Goal: Information Seeking & Learning: Find specific fact

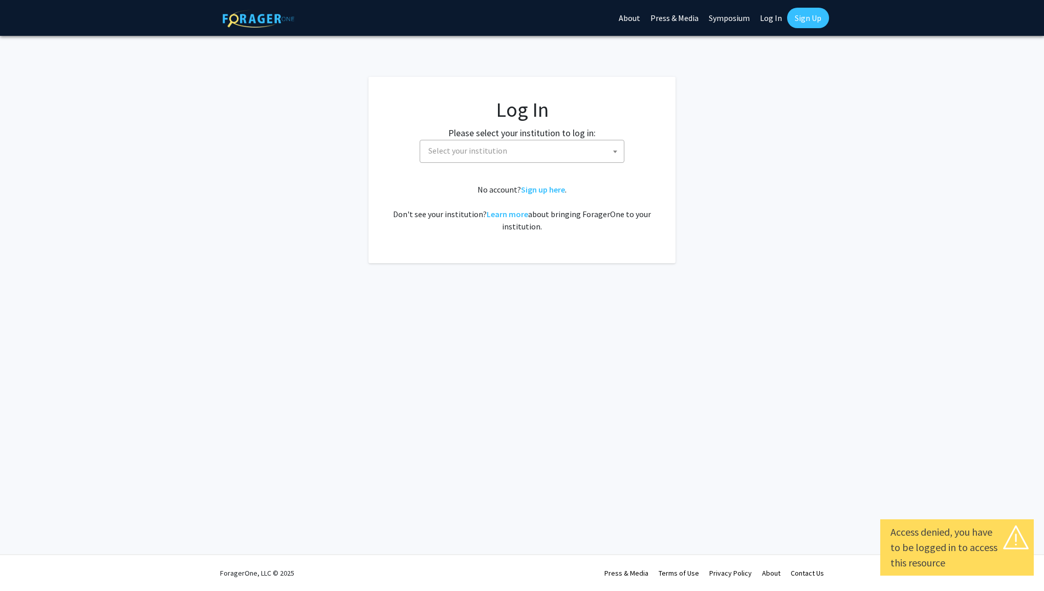
select select
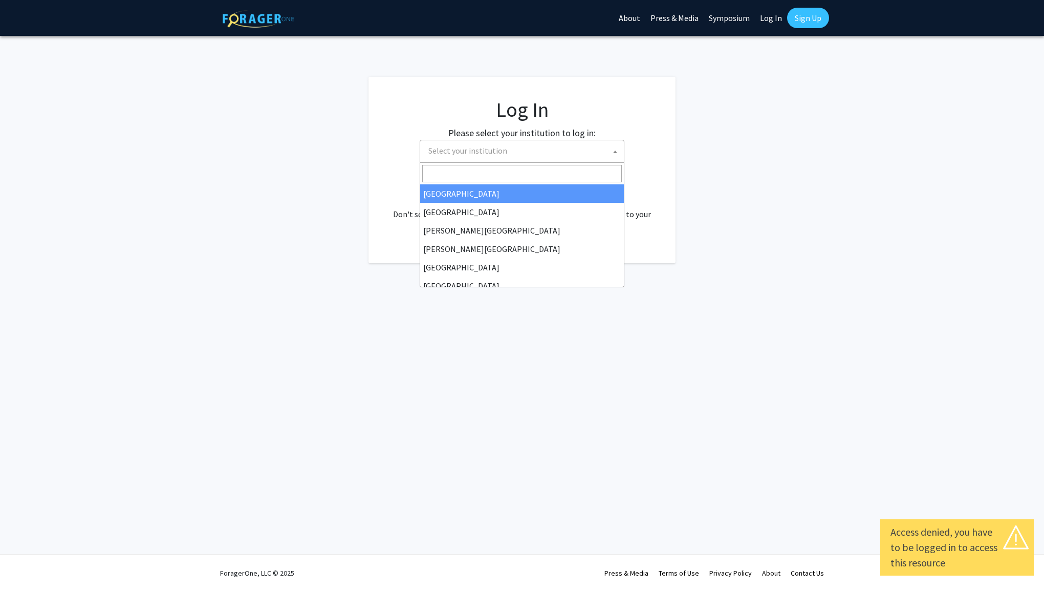
click at [459, 154] on span "Select your institution" at bounding box center [467, 150] width 79 height 10
click at [500, 147] on span "Select your institution" at bounding box center [467, 150] width 79 height 10
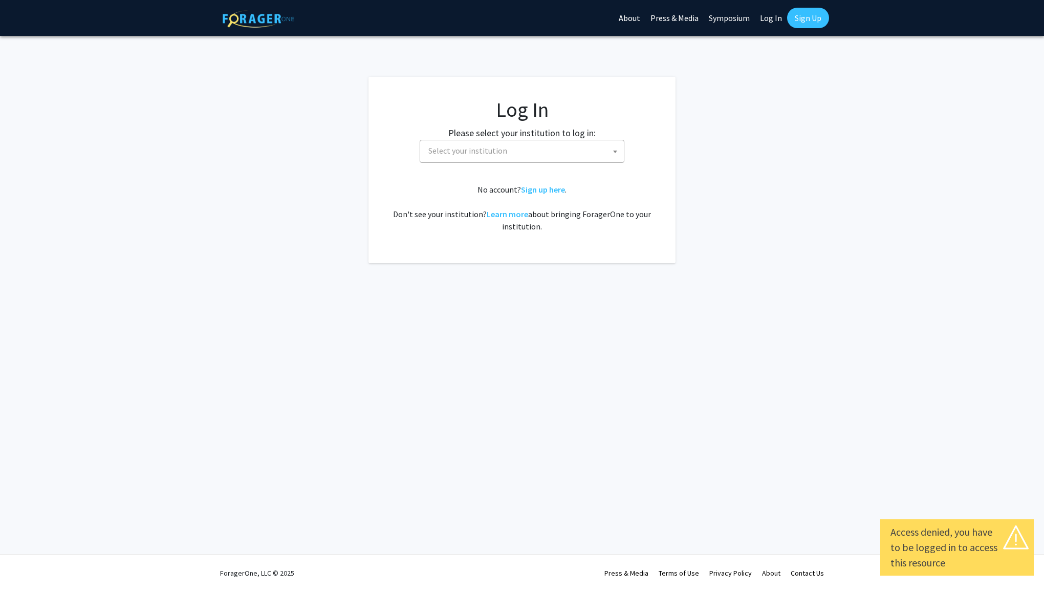
click at [500, 148] on span "Select your institution" at bounding box center [467, 150] width 79 height 10
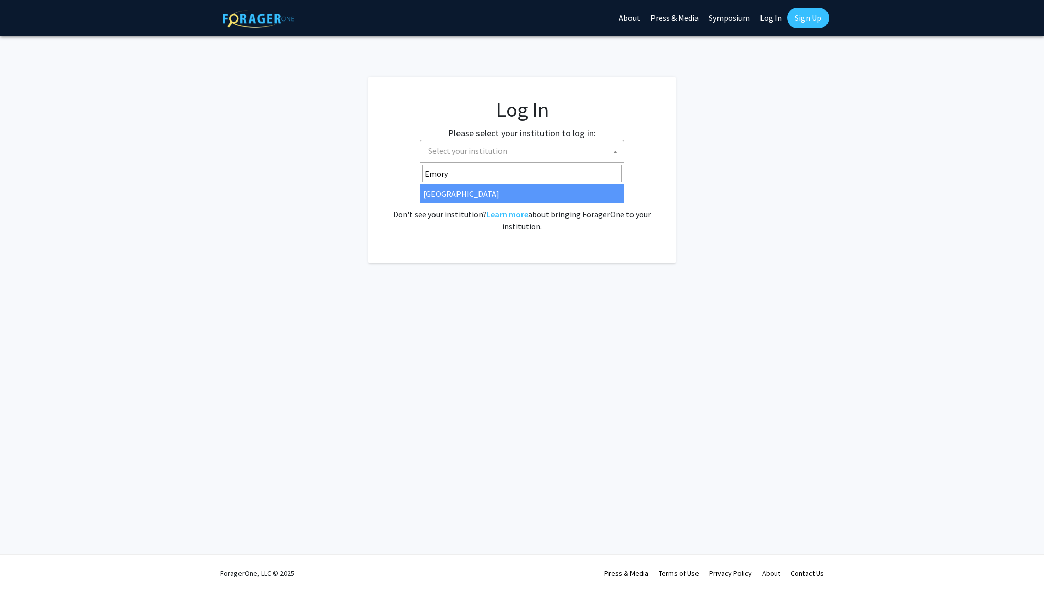
type input "Emory"
select select "12"
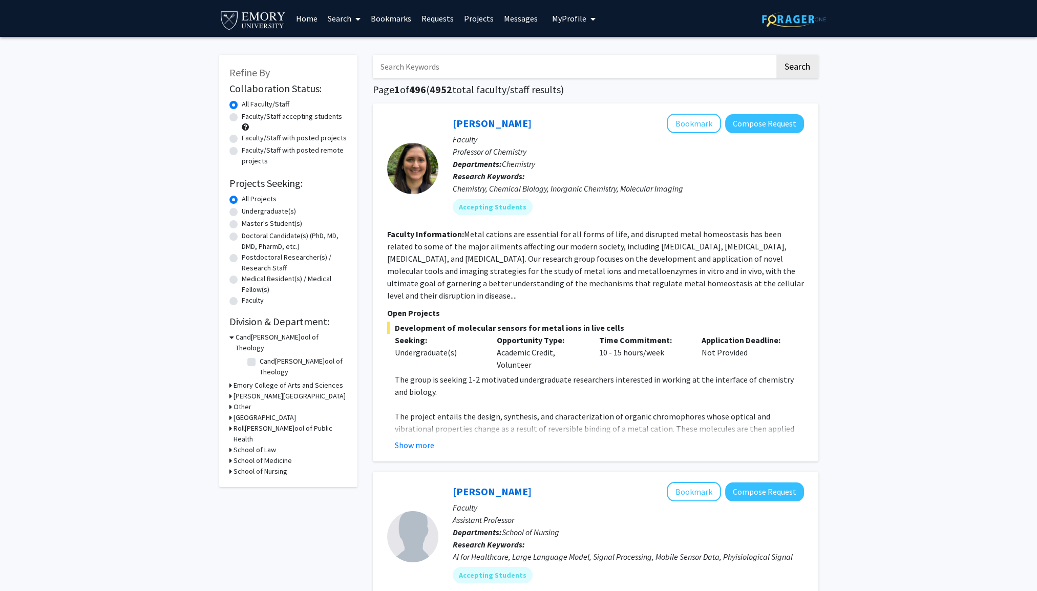
click at [280, 208] on label "Undergraduate(s)" at bounding box center [269, 211] width 54 height 11
click at [248, 208] on input "Undergraduate(s)" at bounding box center [245, 209] width 7 height 7
radio input "true"
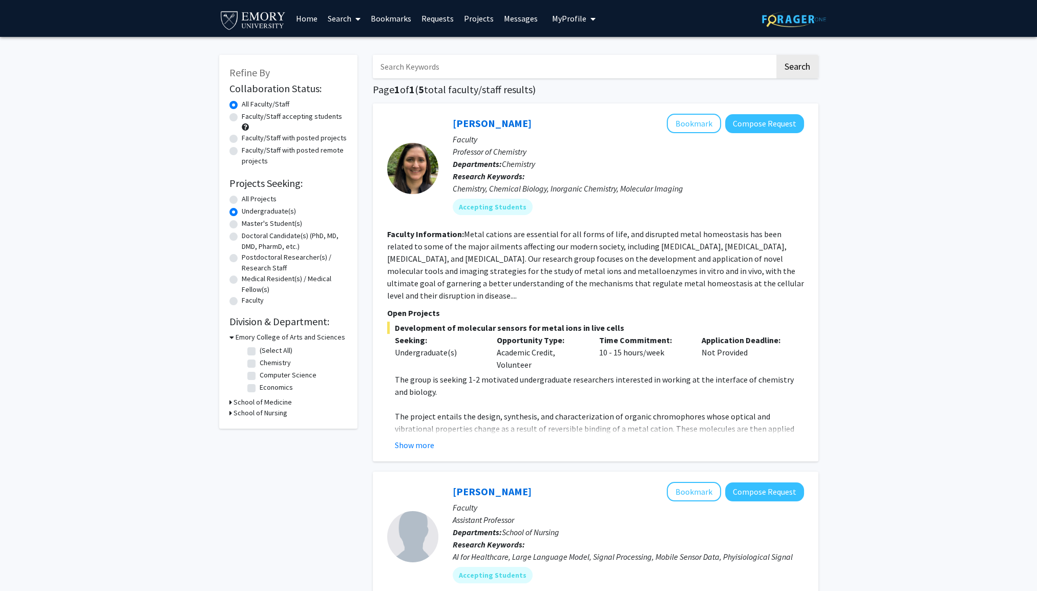
click at [454, 69] on input "Search Keywords" at bounding box center [574, 67] width 402 height 24
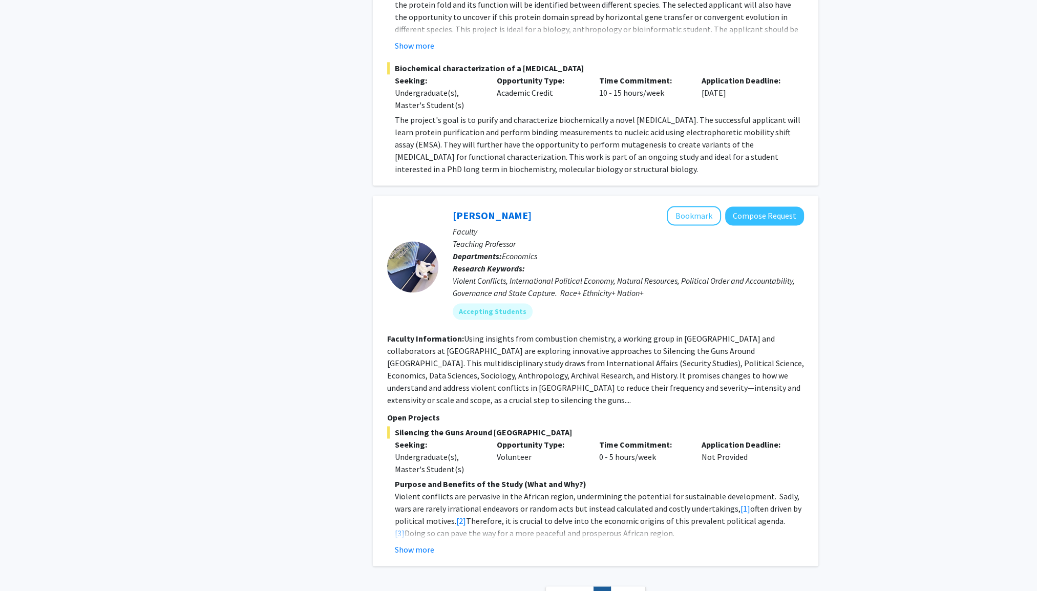
scroll to position [1943, 0]
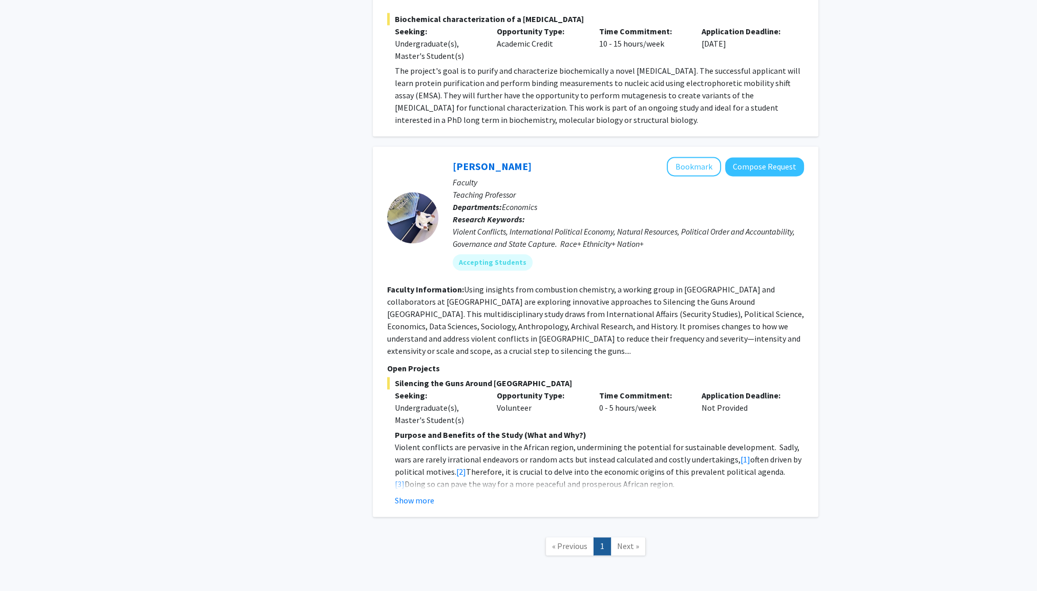
click at [622, 541] on span "Next »" at bounding box center [628, 546] width 22 height 10
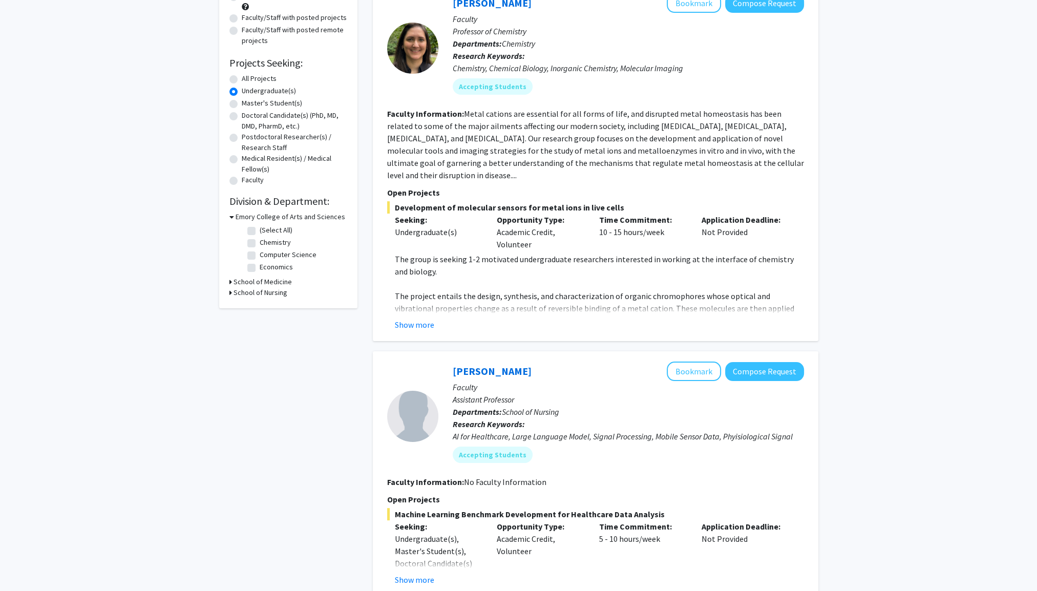
scroll to position [0, 0]
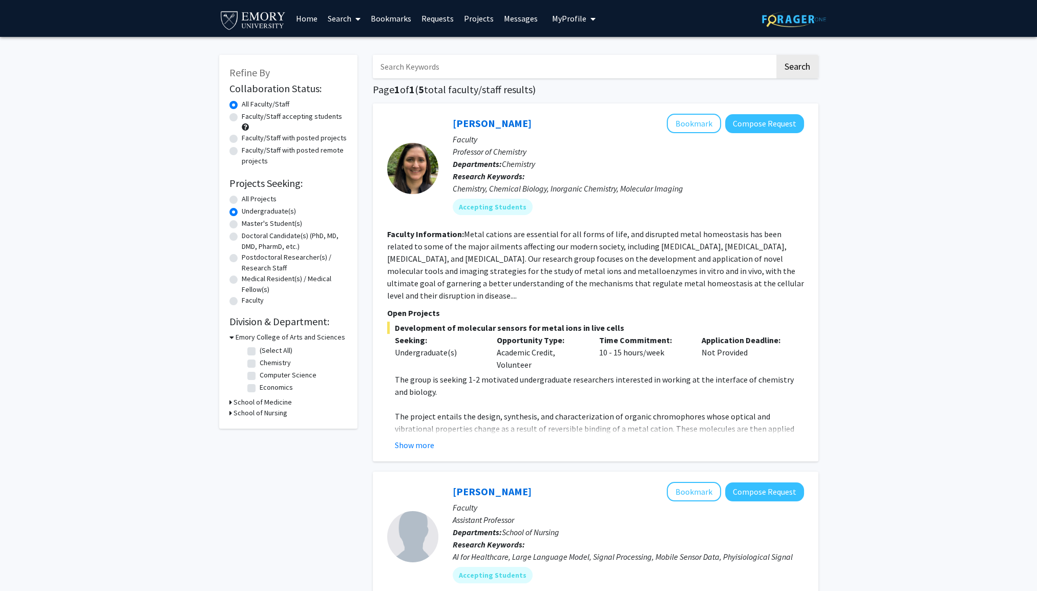
click at [254, 197] on label "All Projects" at bounding box center [259, 198] width 35 height 11
click at [248, 197] on input "All Projects" at bounding box center [245, 196] width 7 height 7
radio input "true"
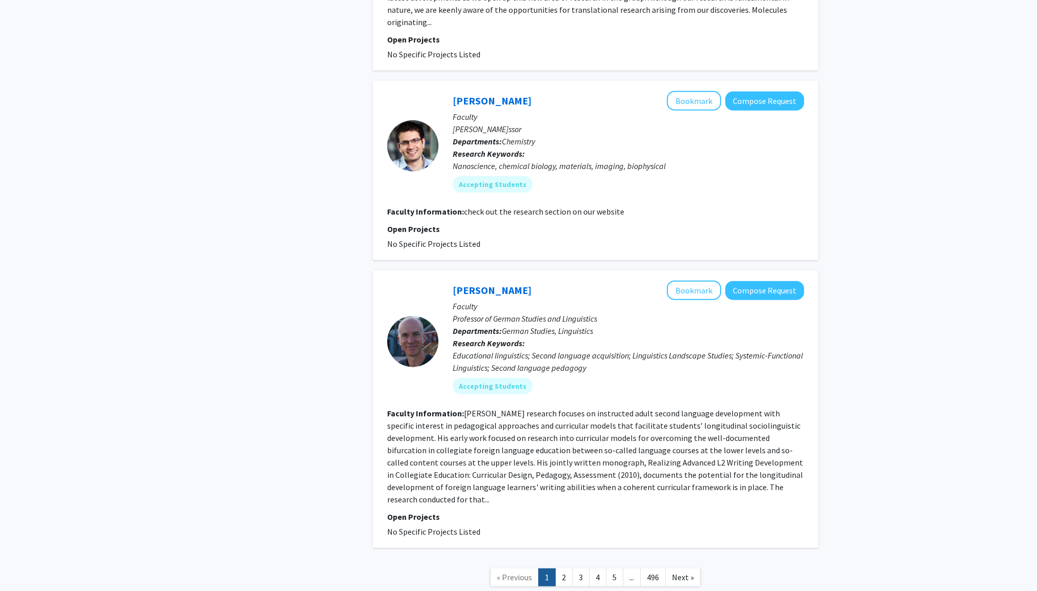
scroll to position [3146, 0]
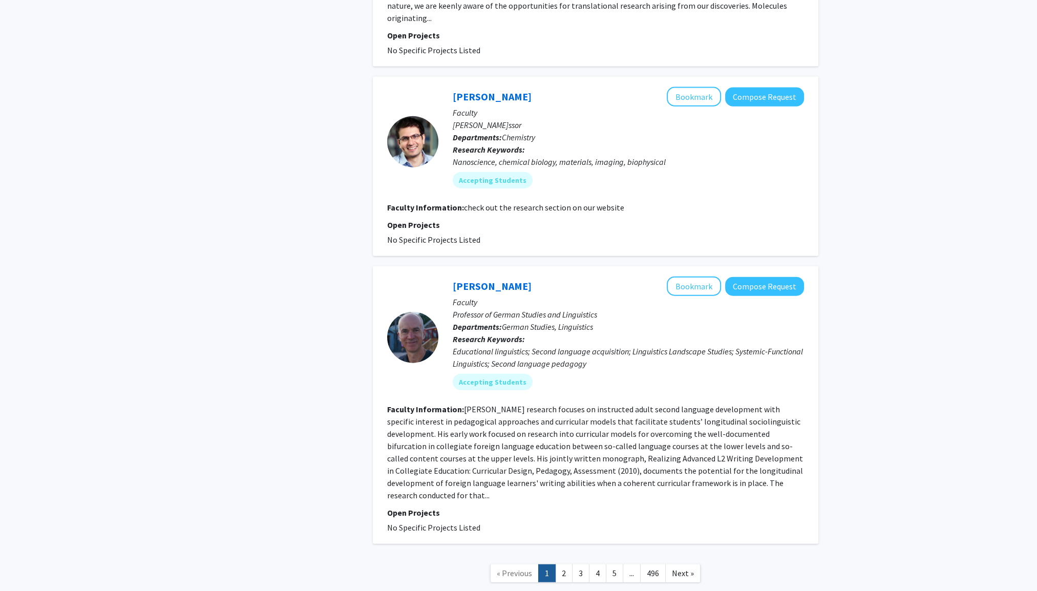
click at [565, 564] on link "2" at bounding box center [563, 573] width 17 height 18
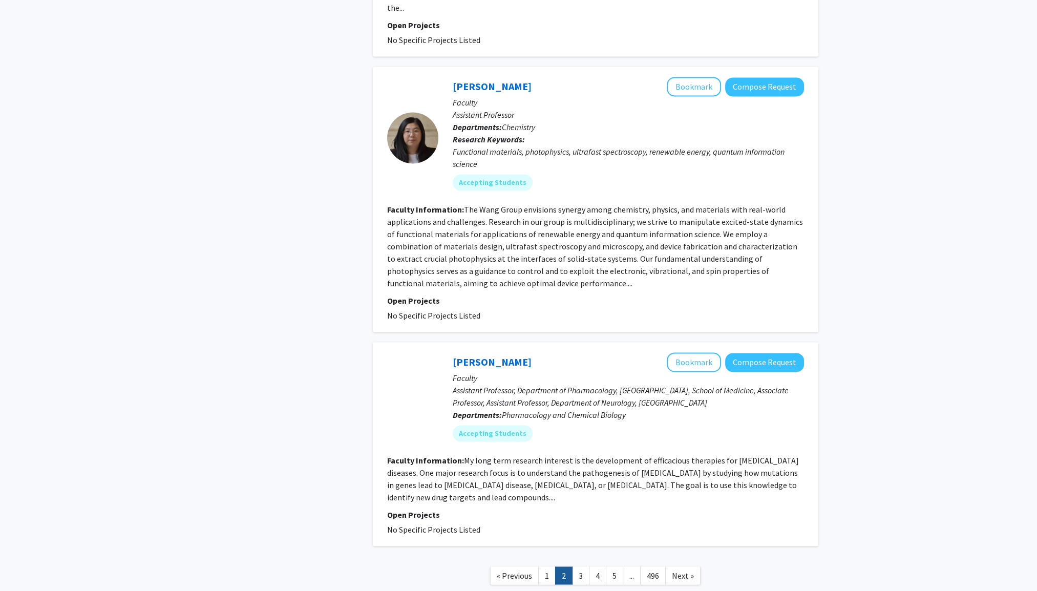
scroll to position [2033, 0]
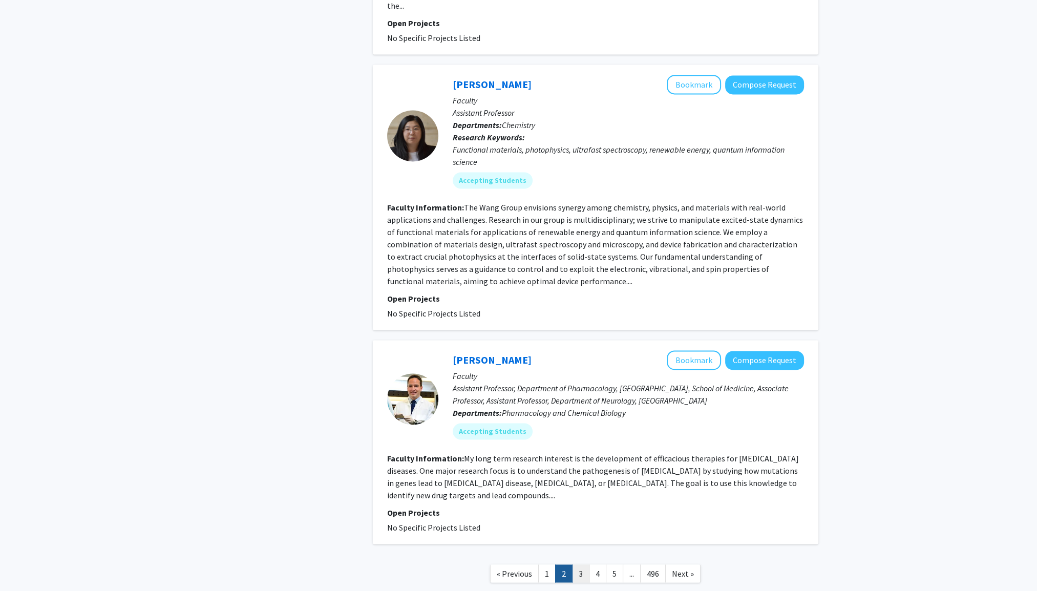
click at [582, 564] on link "3" at bounding box center [580, 573] width 17 height 18
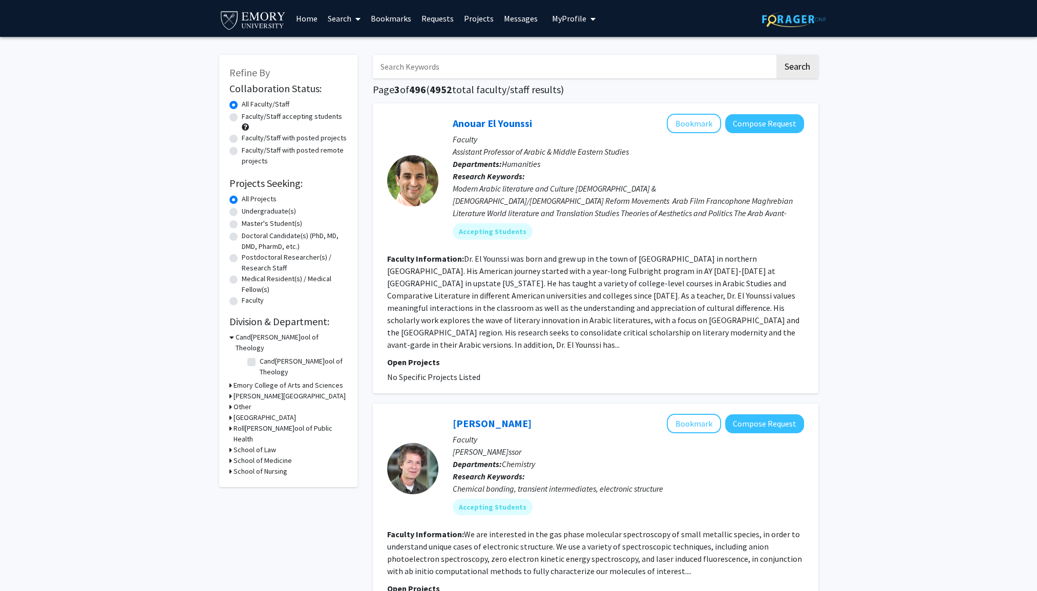
click at [500, 71] on input "Search Keywords" at bounding box center [574, 67] width 402 height 24
click at [776, 55] on button "Search" at bounding box center [797, 67] width 42 height 24
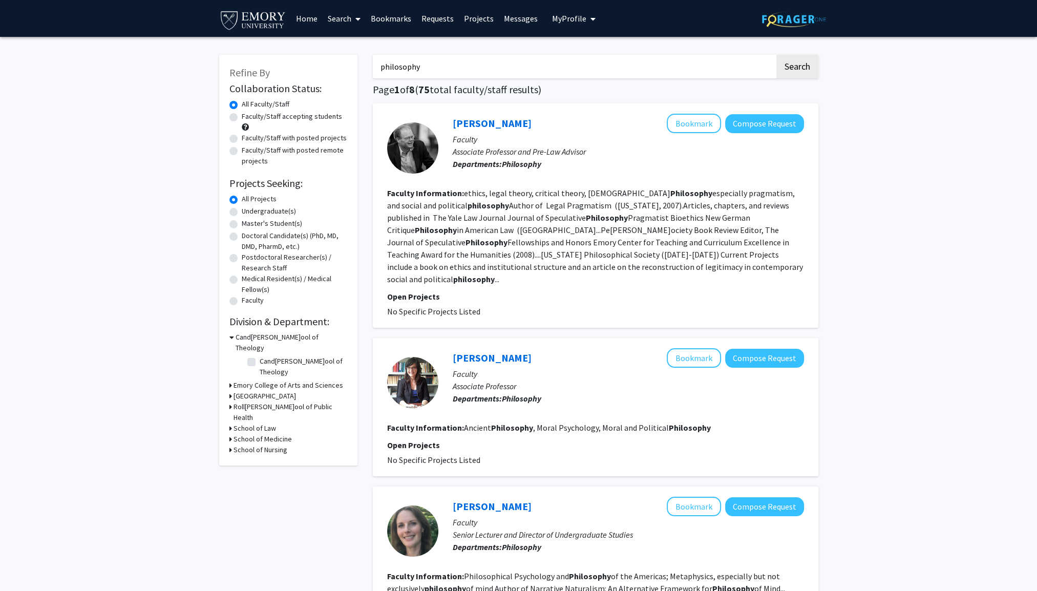
drag, startPoint x: 499, startPoint y: 69, endPoint x: 361, endPoint y: 71, distance: 137.7
click at [776, 55] on button "Search" at bounding box center [797, 67] width 42 height 24
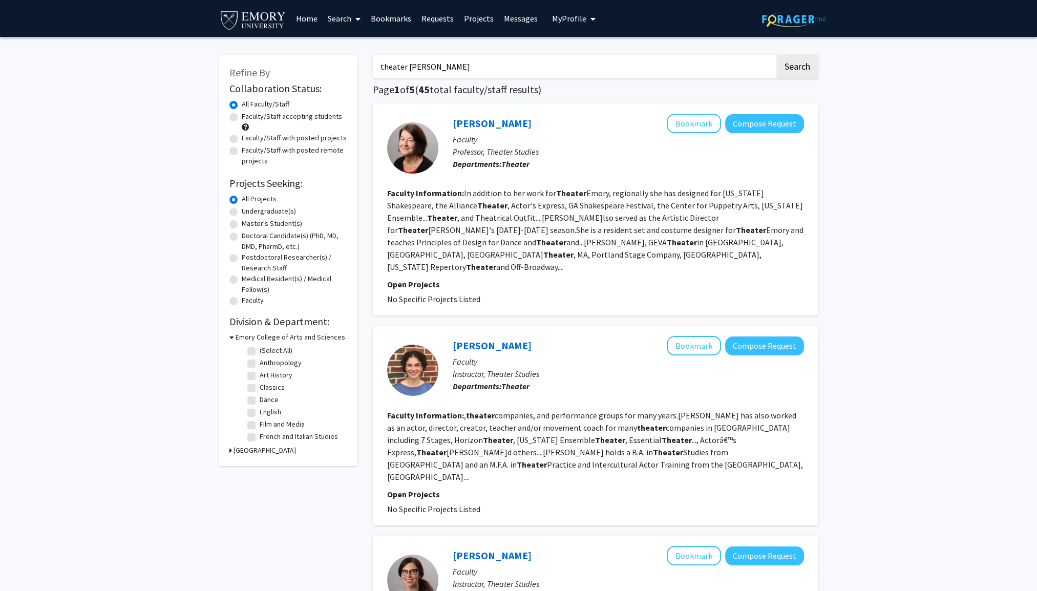
click at [776, 55] on button "Search" at bounding box center [797, 67] width 42 height 24
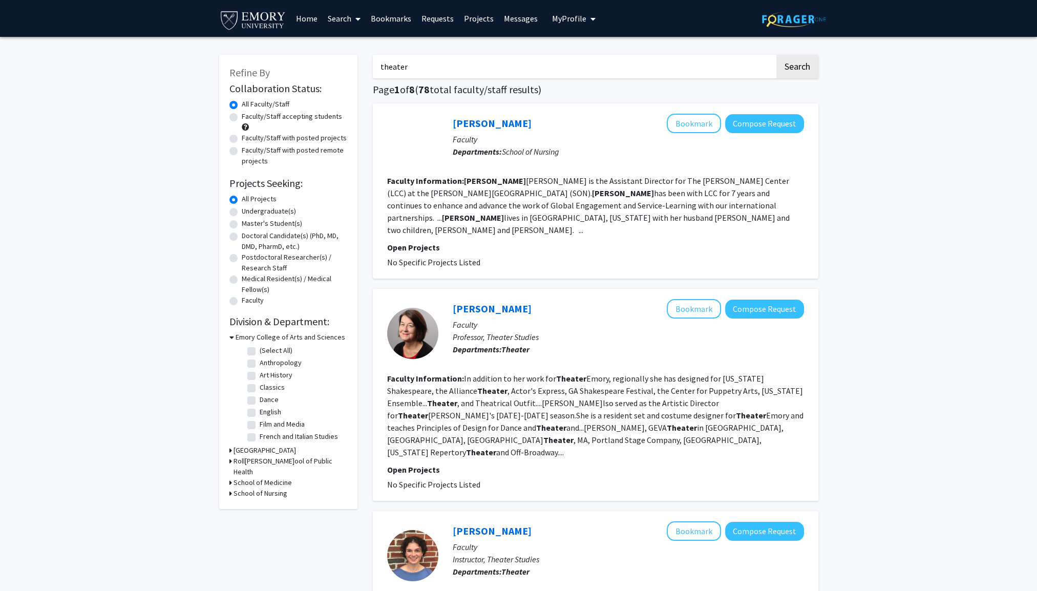
click at [776, 55] on button "Search" at bounding box center [797, 67] width 42 height 24
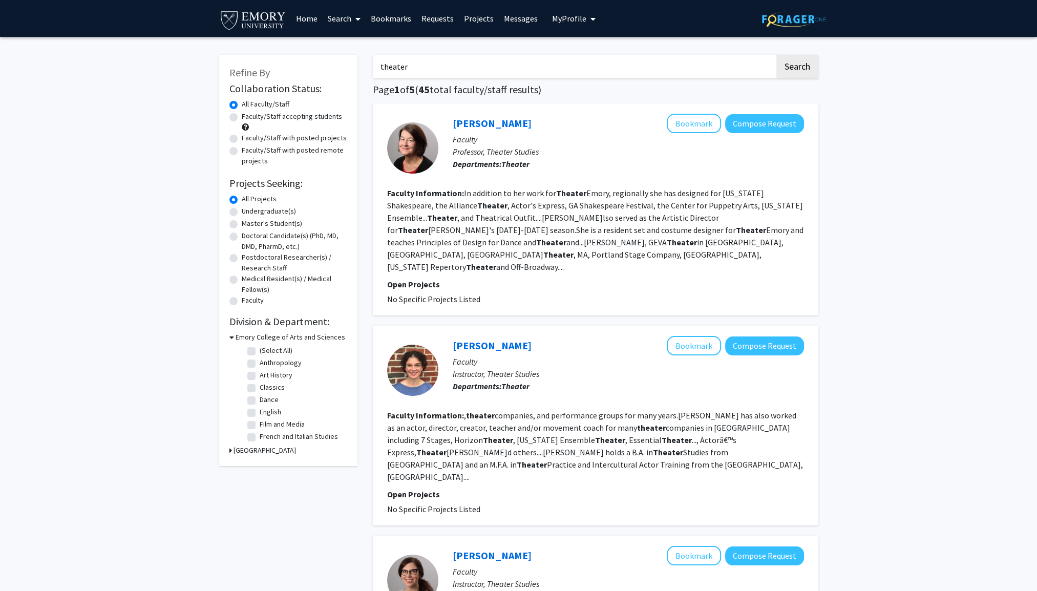
click at [465, 70] on input "theater" at bounding box center [574, 67] width 402 height 24
type input "t"
type input "Gender Studies"
click at [776, 55] on button "Search" at bounding box center [797, 67] width 42 height 24
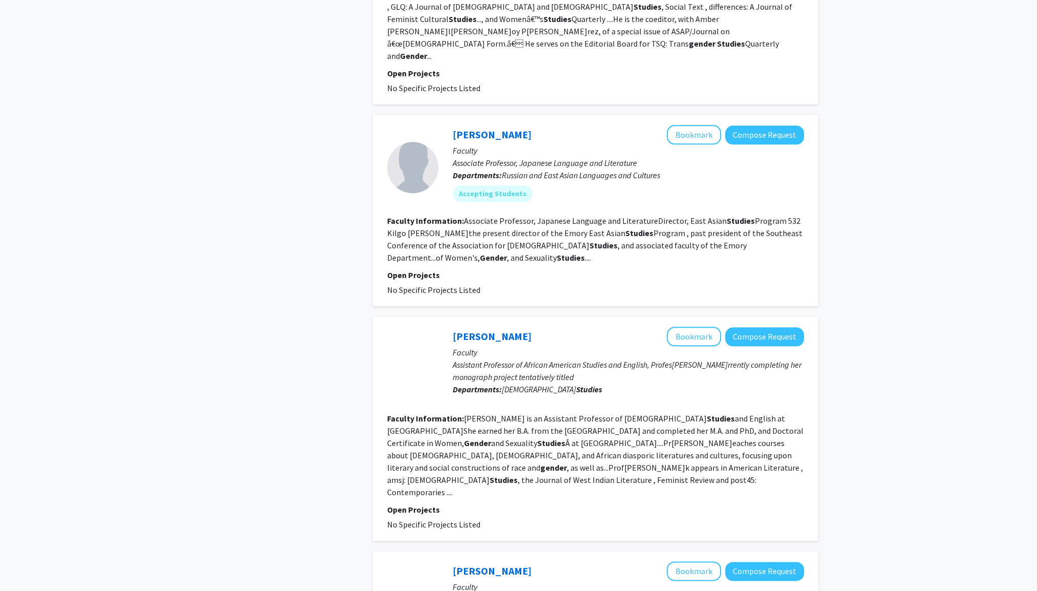
scroll to position [1730, 0]
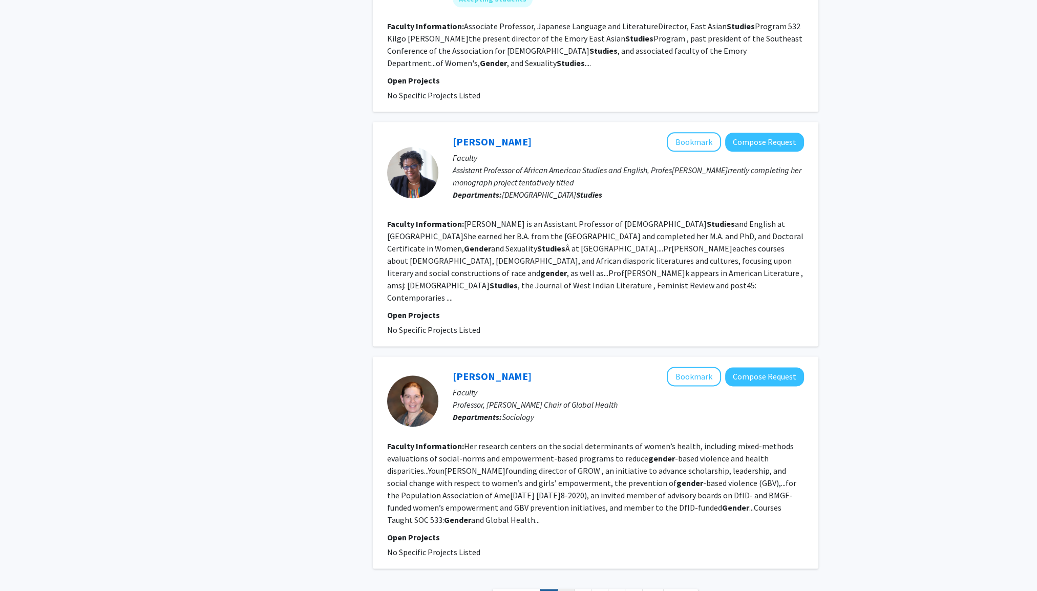
click at [570, 589] on link "2" at bounding box center [565, 598] width 17 height 18
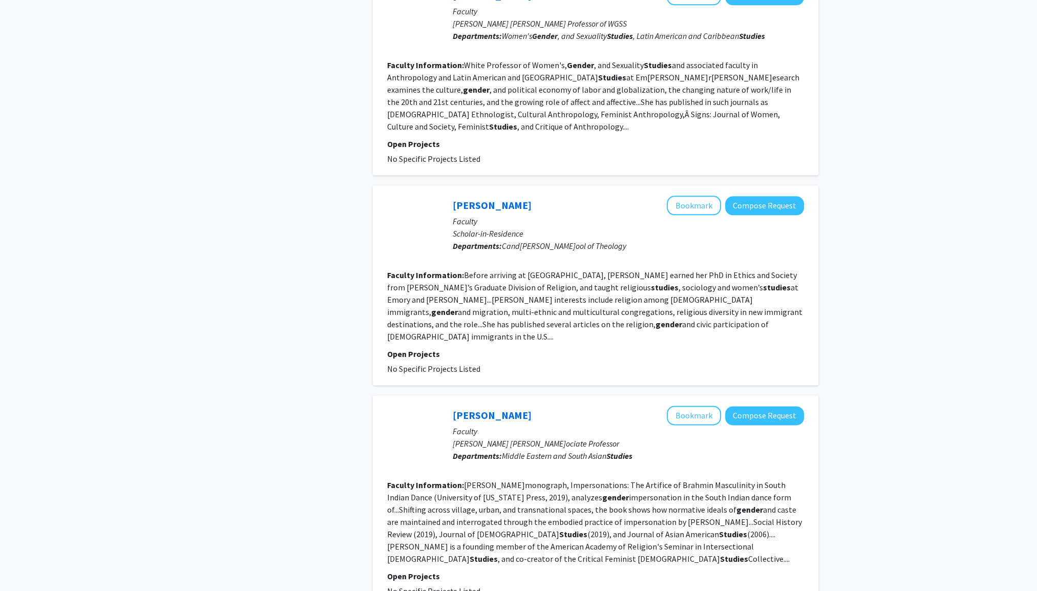
scroll to position [1640, 0]
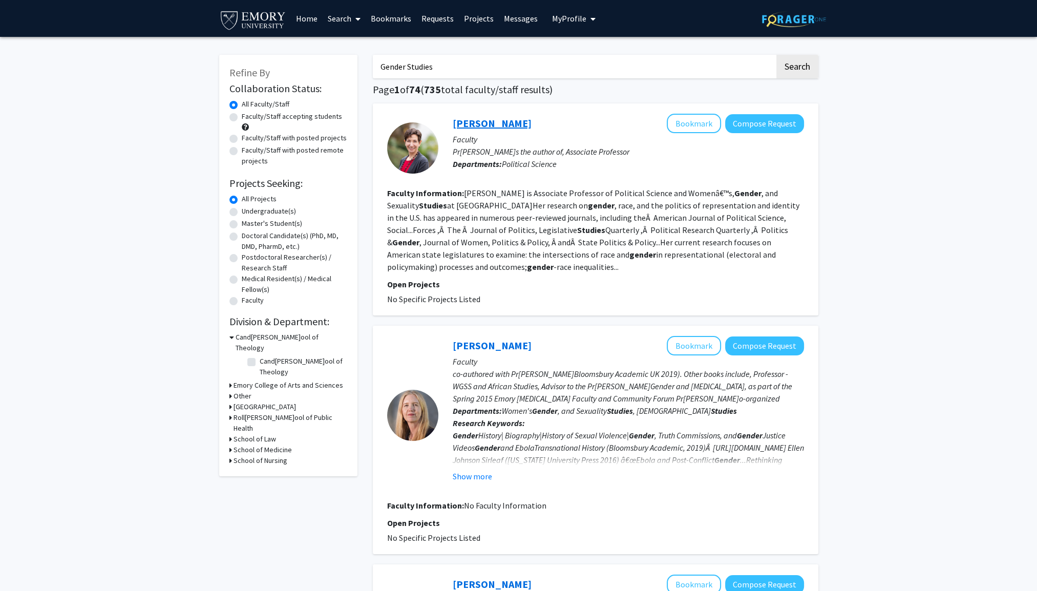
click at [472, 120] on link "[PERSON_NAME]" at bounding box center [492, 123] width 79 height 13
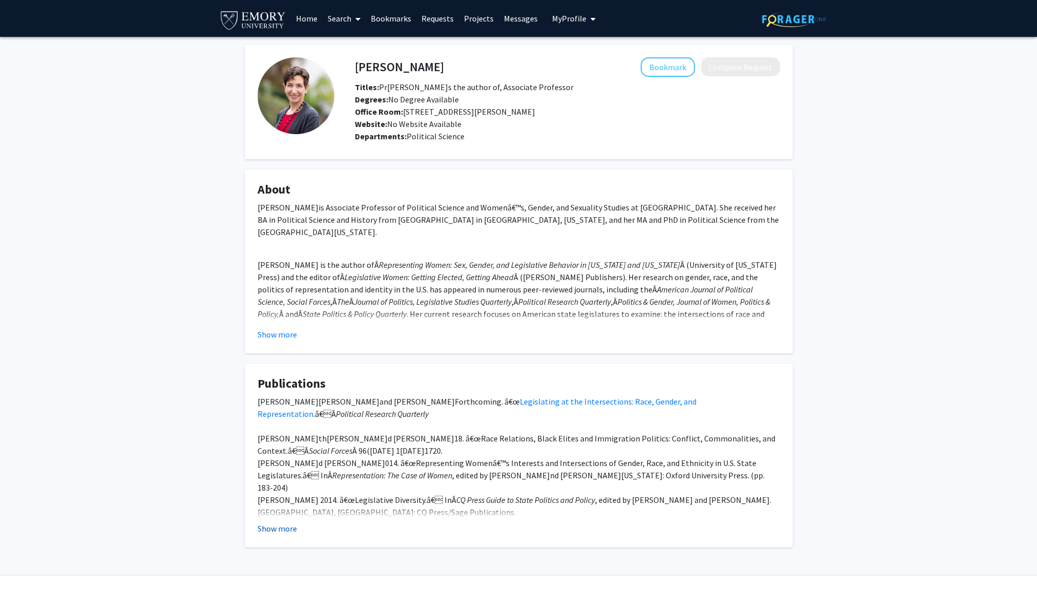
click at [282, 530] on button "Show more" at bounding box center [276, 528] width 39 height 12
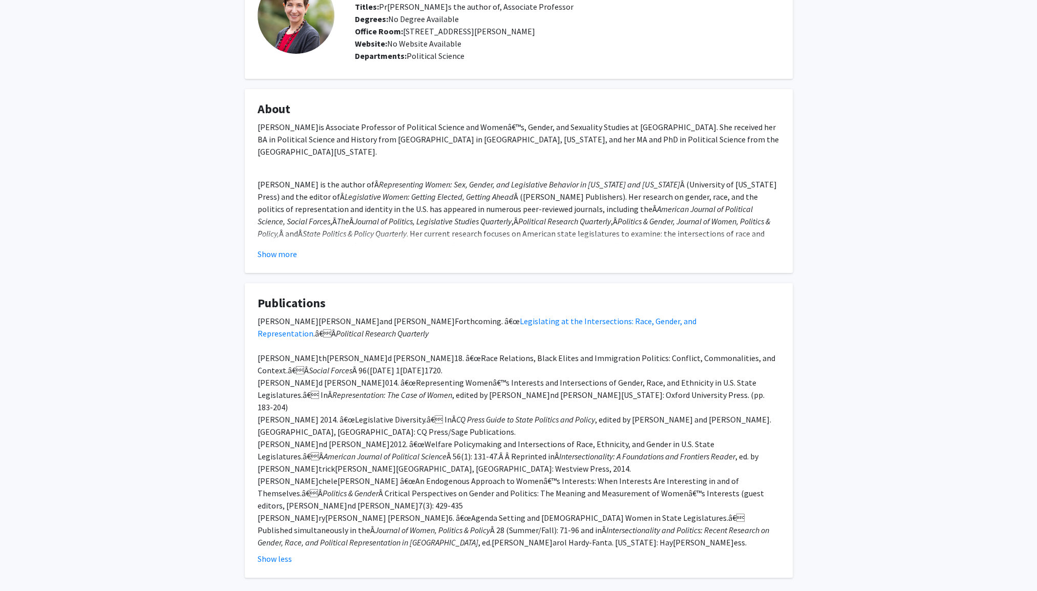
scroll to position [130, 0]
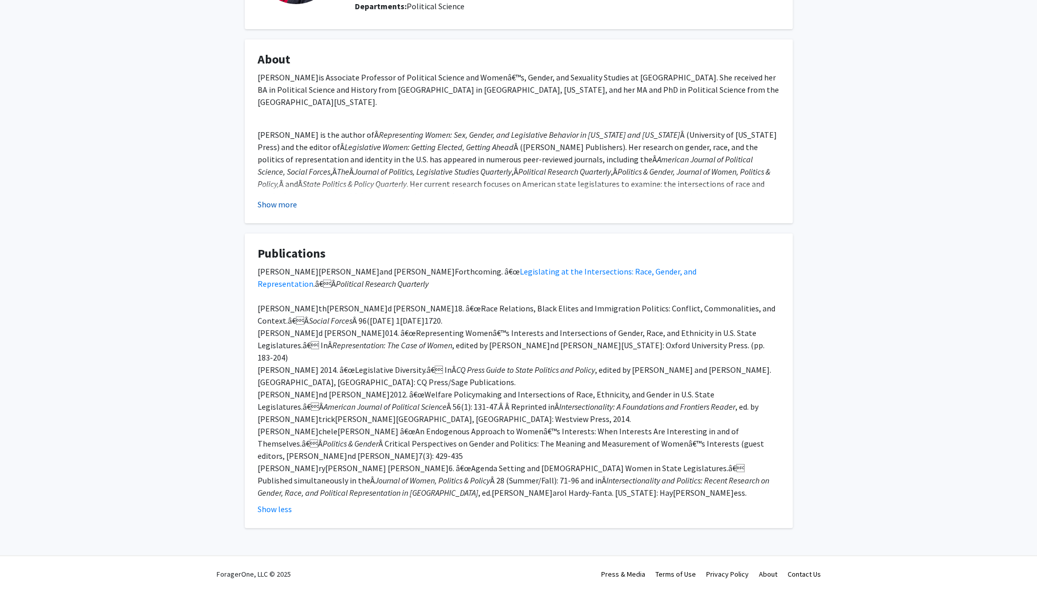
click at [285, 206] on button "Show more" at bounding box center [276, 204] width 39 height 12
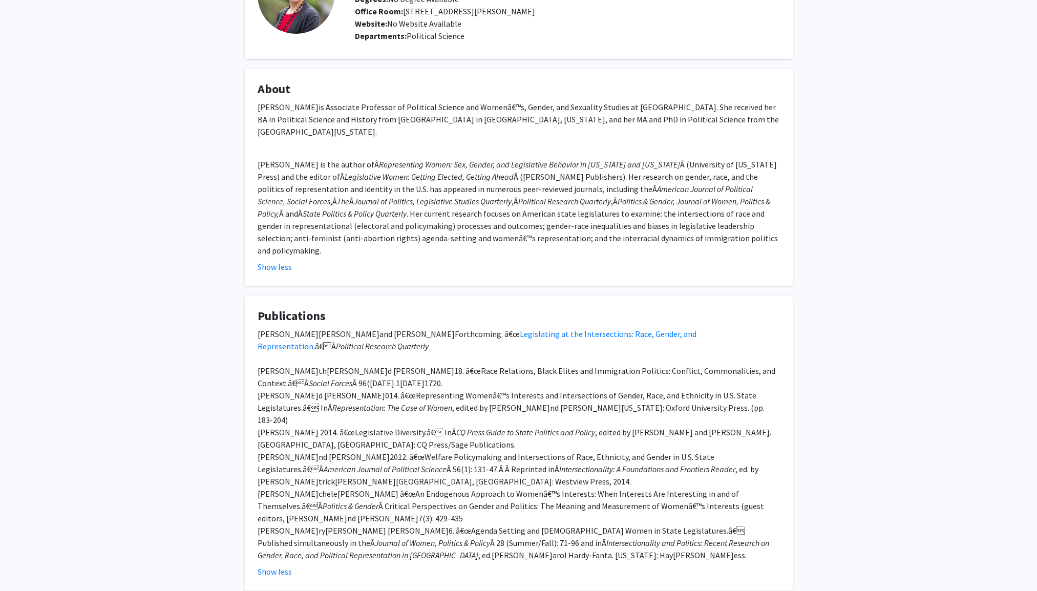
scroll to position [0, 0]
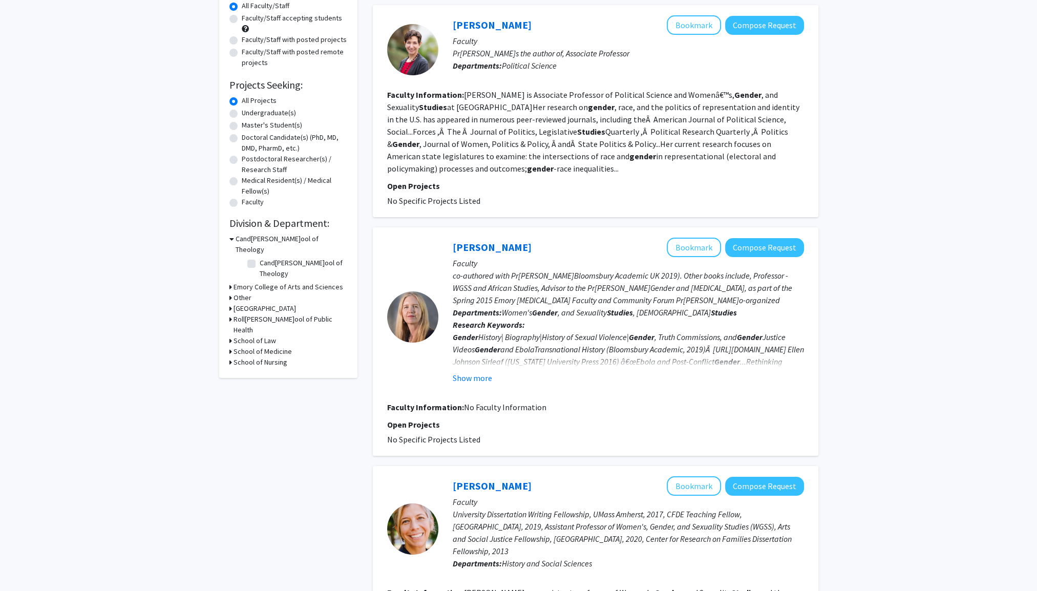
scroll to position [102, 0]
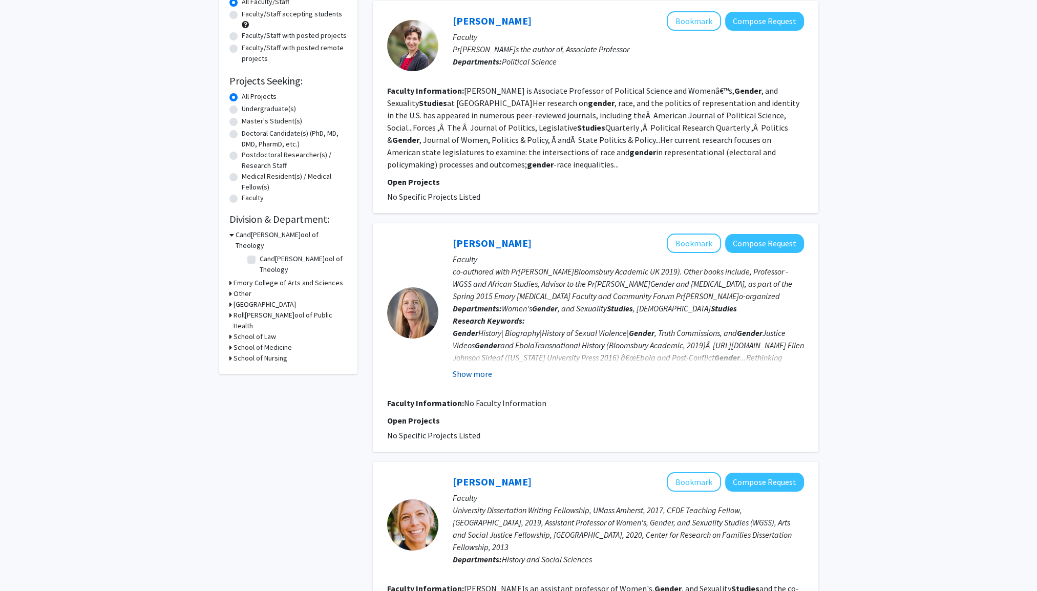
click at [473, 368] on button "Show more" at bounding box center [472, 374] width 39 height 12
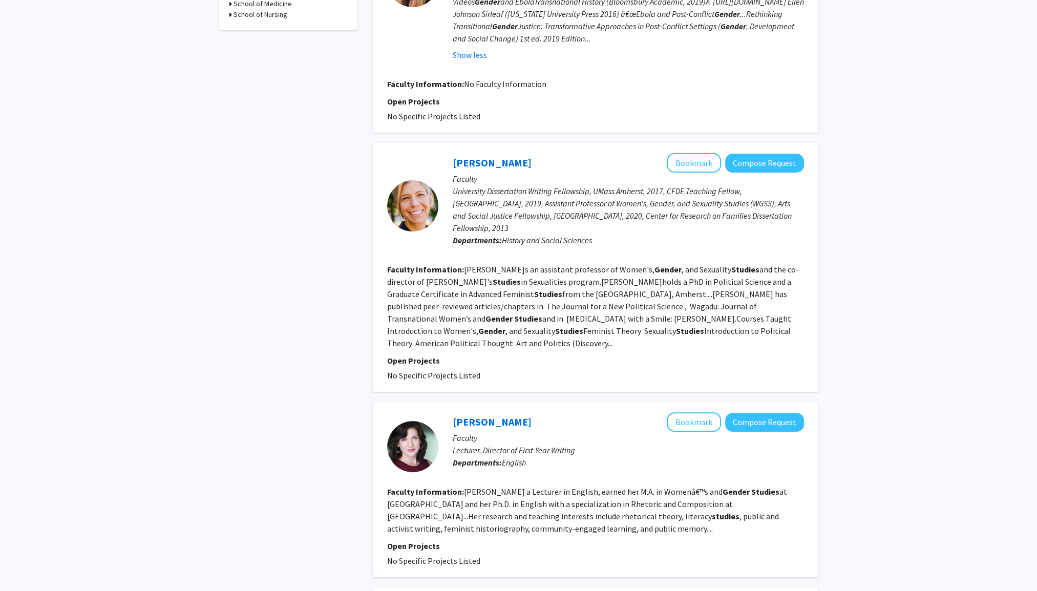
scroll to position [307, 0]
